Goal: Information Seeking & Learning: Learn about a topic

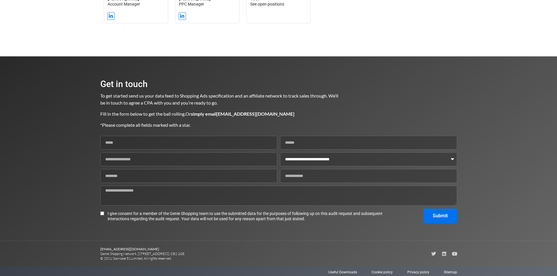
scroll to position [790, 0]
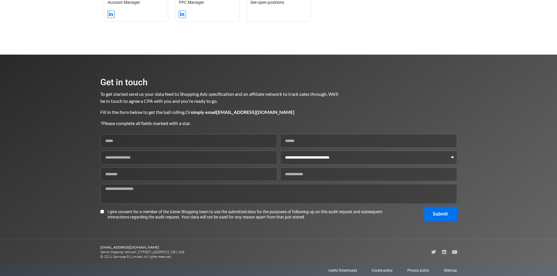
drag, startPoint x: 93, startPoint y: 252, endPoint x: 210, endPoint y: 260, distance: 117.7
click at [210, 260] on section "[EMAIL_ADDRESS][DOMAIN_NAME] Genie Shopping Network, [STREET_ADDRESS]. CB2 1GE …" at bounding box center [278, 252] width 557 height 26
click at [210, 260] on section "[EMAIL_ADDRESS][DOMAIN_NAME] Genie Shopping Network, [STREET_ADDRESS]. CB2 1GE …" at bounding box center [278, 252] width 356 height 26
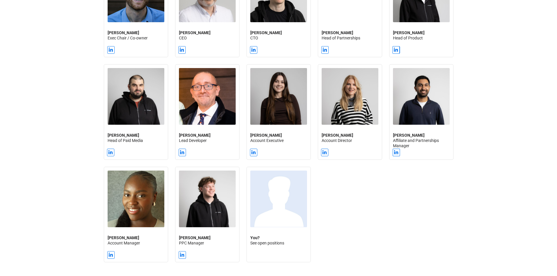
scroll to position [0, 0]
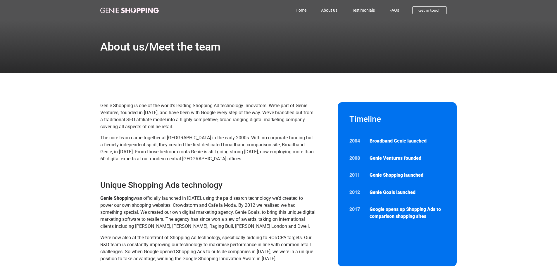
drag, startPoint x: 525, startPoint y: 233, endPoint x: 550, endPoint y: 84, distance: 151.3
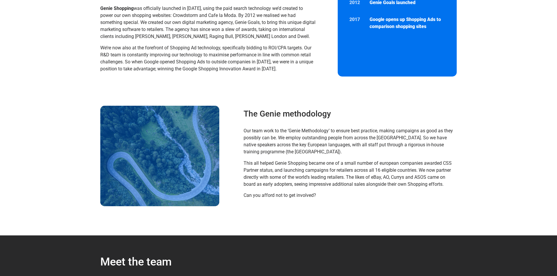
scroll to position [205, 0]
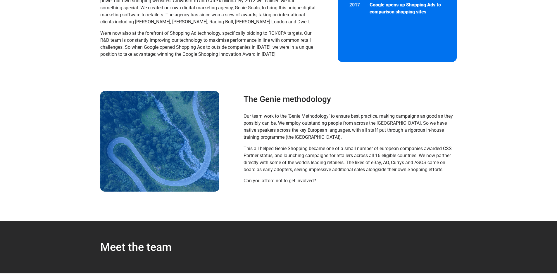
click at [337, 187] on div "Our team work to the ‘Genie Methodology’ to ensure best practice, making campai…" at bounding box center [348, 149] width 210 height 79
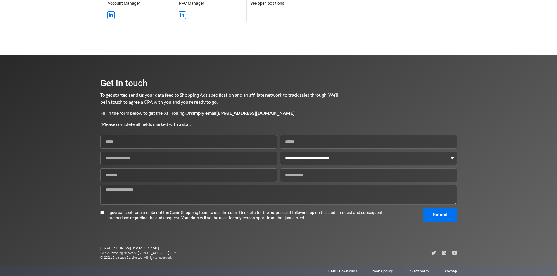
scroll to position [790, 0]
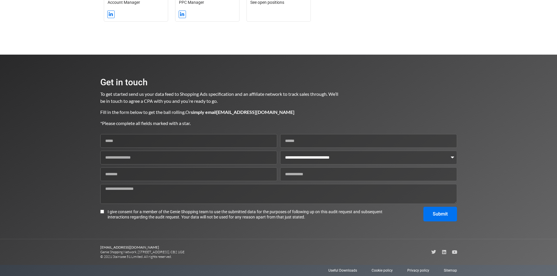
drag, startPoint x: 110, startPoint y: 257, endPoint x: 184, endPoint y: 258, distance: 73.3
click at [184, 258] on p "advertising@genieshopping.co.uk Genie Shopping Network, 9 Hills Road, Cambridge…" at bounding box center [189, 252] width 178 height 14
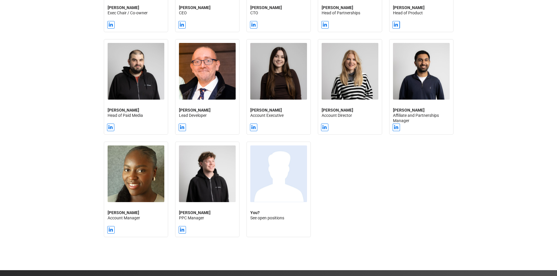
scroll to position [0, 0]
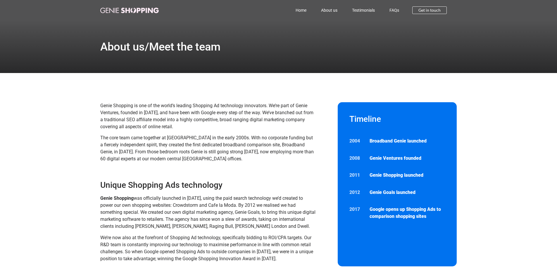
drag, startPoint x: 364, startPoint y: 245, endPoint x: 375, endPoint y: 47, distance: 198.1
click at [147, 10] on img at bounding box center [129, 11] width 58 height 6
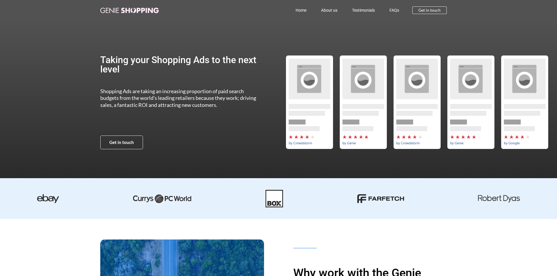
drag, startPoint x: 66, startPoint y: 169, endPoint x: 76, endPoint y: 65, distance: 103.8
click at [390, 11] on link "FAQs" at bounding box center [394, 10] width 24 height 13
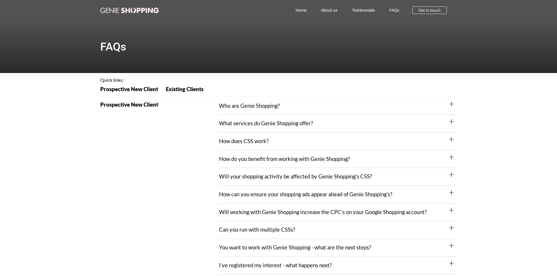
click at [449, 107] on div "Who are Genie Shopping?" at bounding box center [338, 106] width 238 height 18
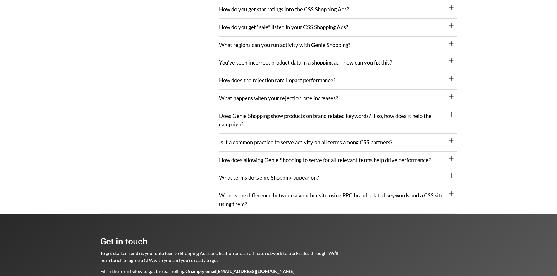
scroll to position [785, 0]
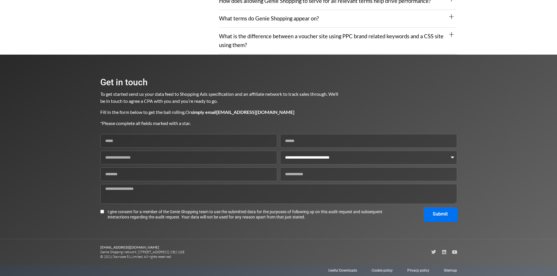
drag, startPoint x: 493, startPoint y: 91, endPoint x: 492, endPoint y: 169, distance: 78.0
